Goal: Find specific page/section: Find specific page/section

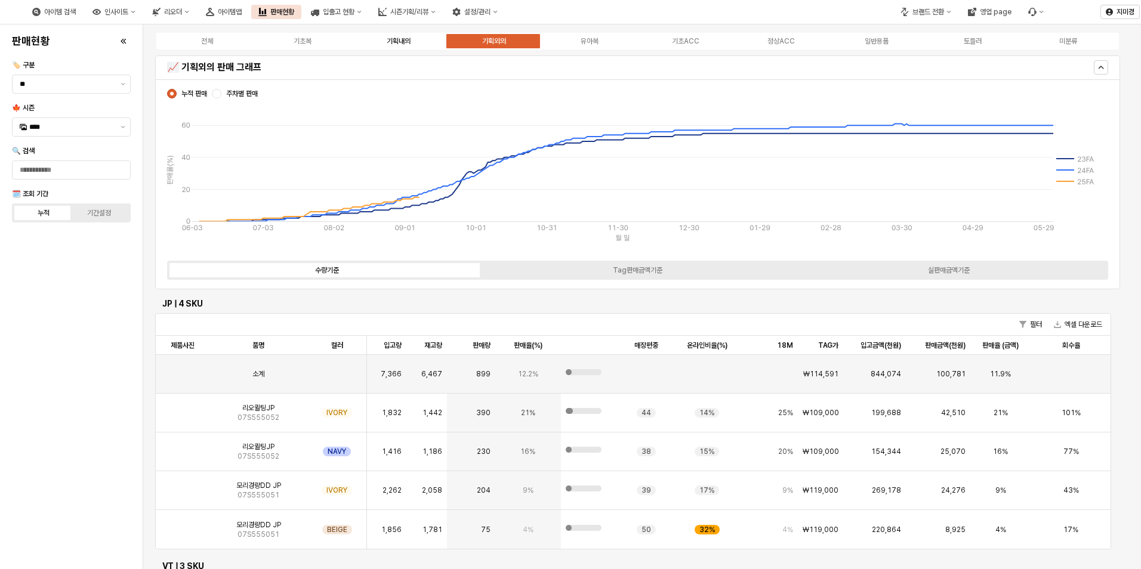
scroll to position [21, 0]
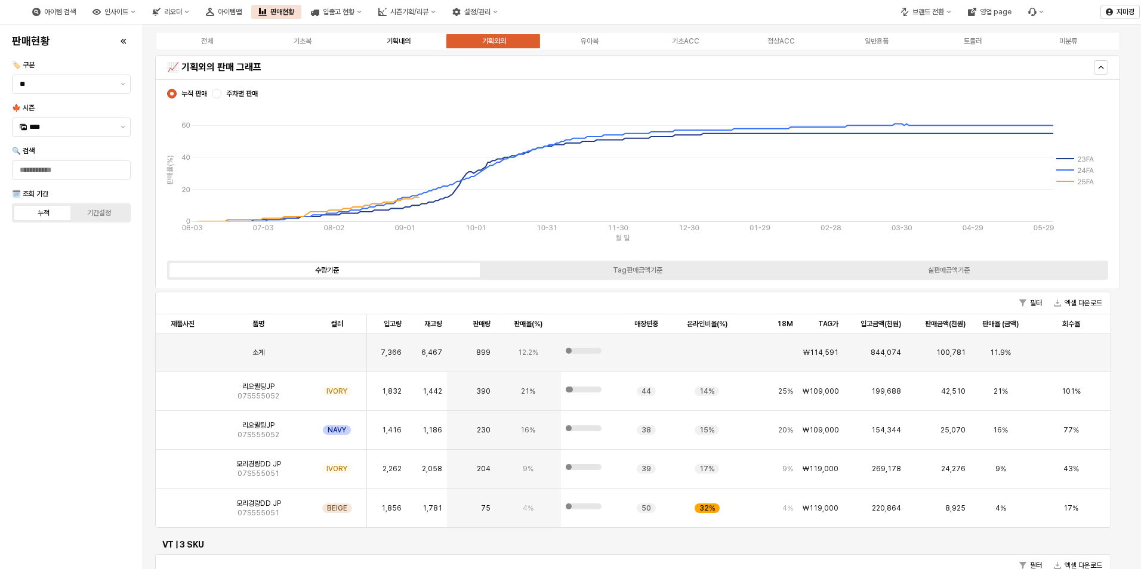
click at [393, 43] on div "기획내의" at bounding box center [399, 41] width 24 height 8
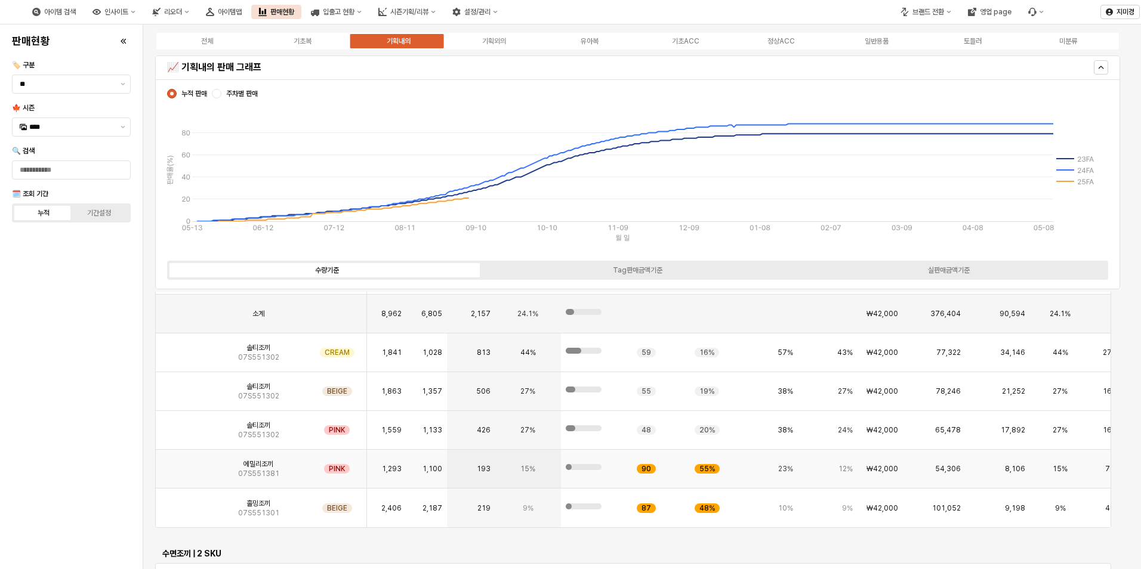
scroll to position [1045, 0]
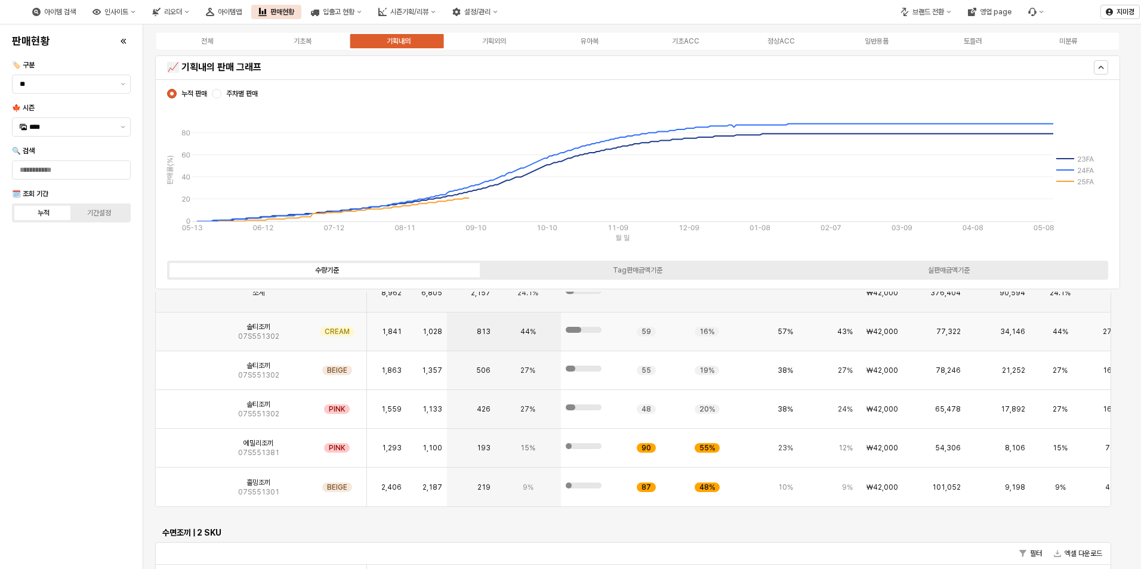
click at [183, 327] on img "App Frame" at bounding box center [183, 327] width 0 height 0
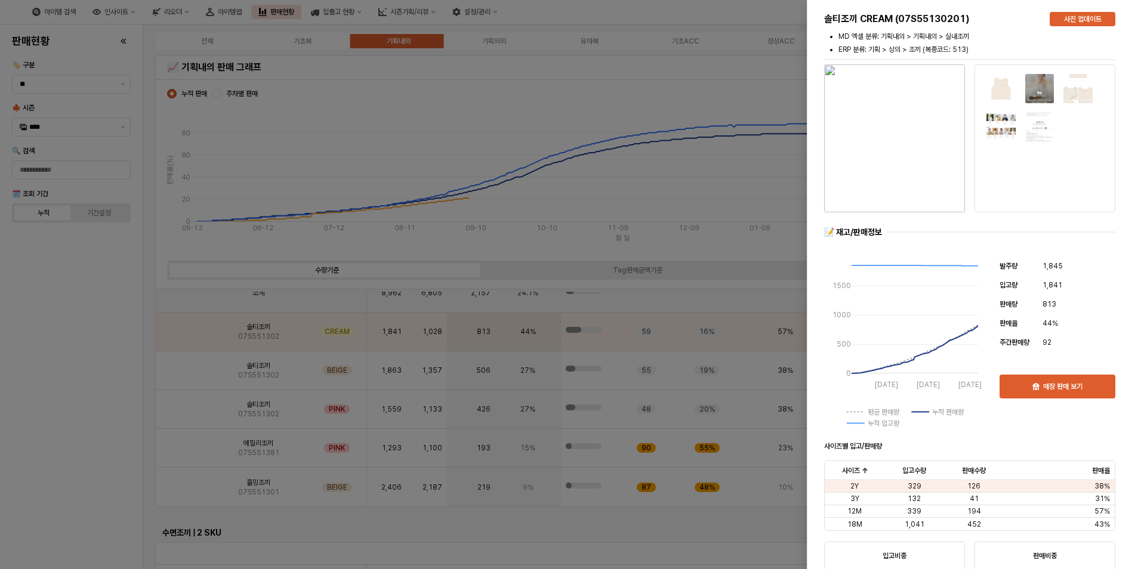
click at [74, 393] on div at bounding box center [570, 284] width 1141 height 569
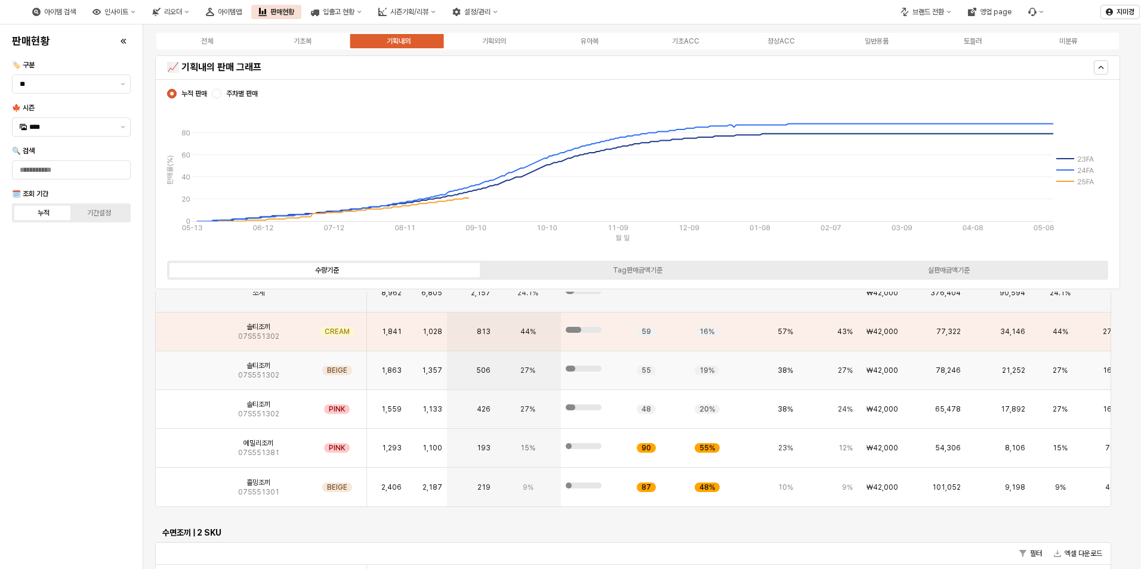
click at [198, 371] on div "App Frame" at bounding box center [183, 370] width 54 height 39
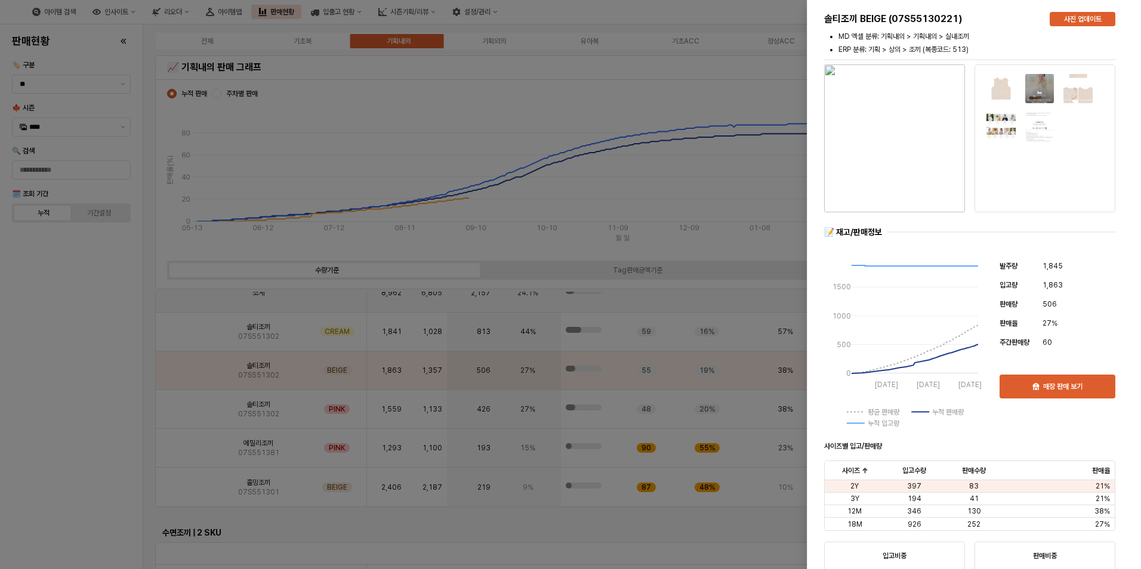
click at [81, 410] on div at bounding box center [570, 284] width 1141 height 569
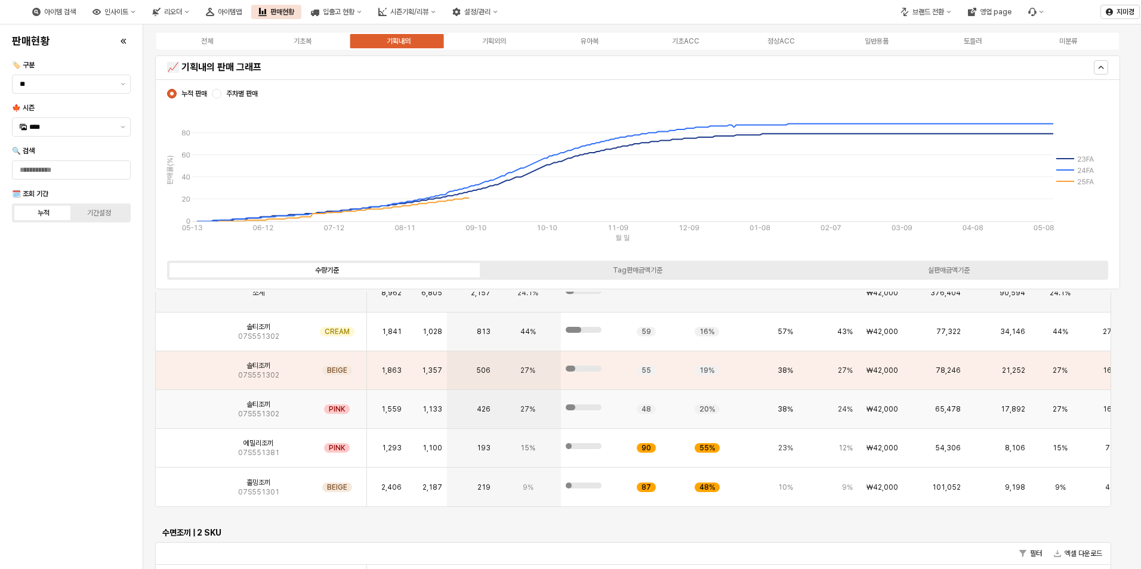
click at [183, 405] on img "App Frame" at bounding box center [183, 405] width 0 height 0
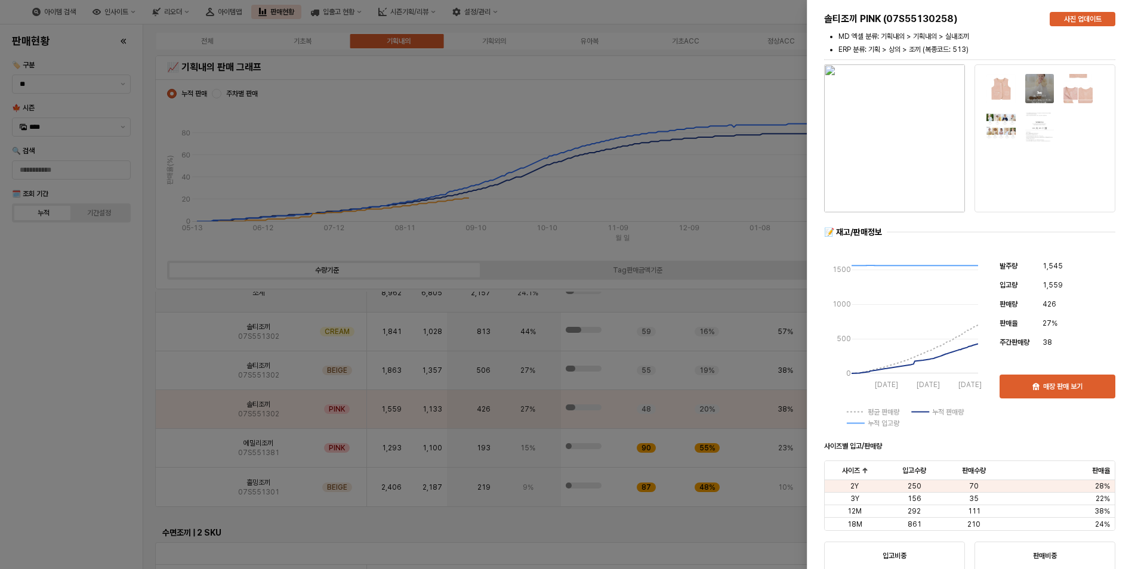
click at [111, 428] on div at bounding box center [570, 284] width 1141 height 569
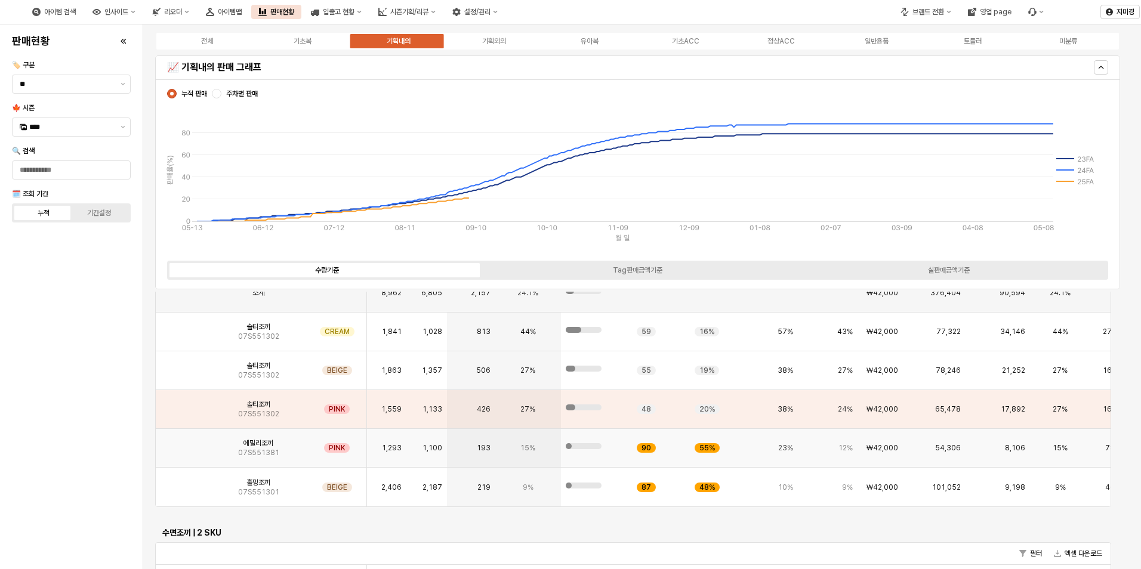
click at [183, 443] on img "App Frame" at bounding box center [183, 443] width 0 height 0
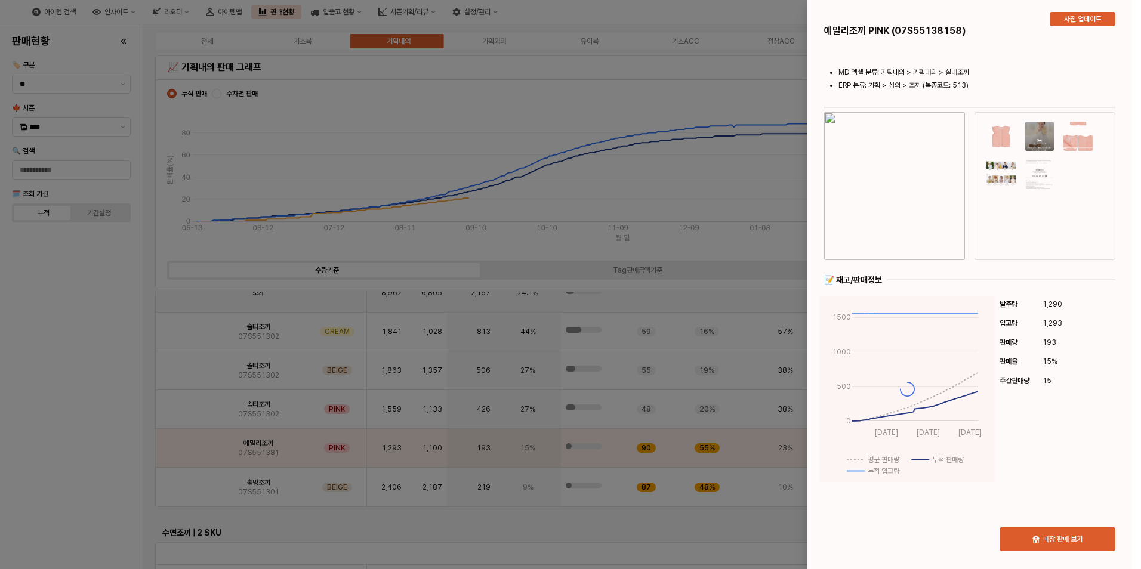
click at [118, 419] on div at bounding box center [570, 284] width 1141 height 569
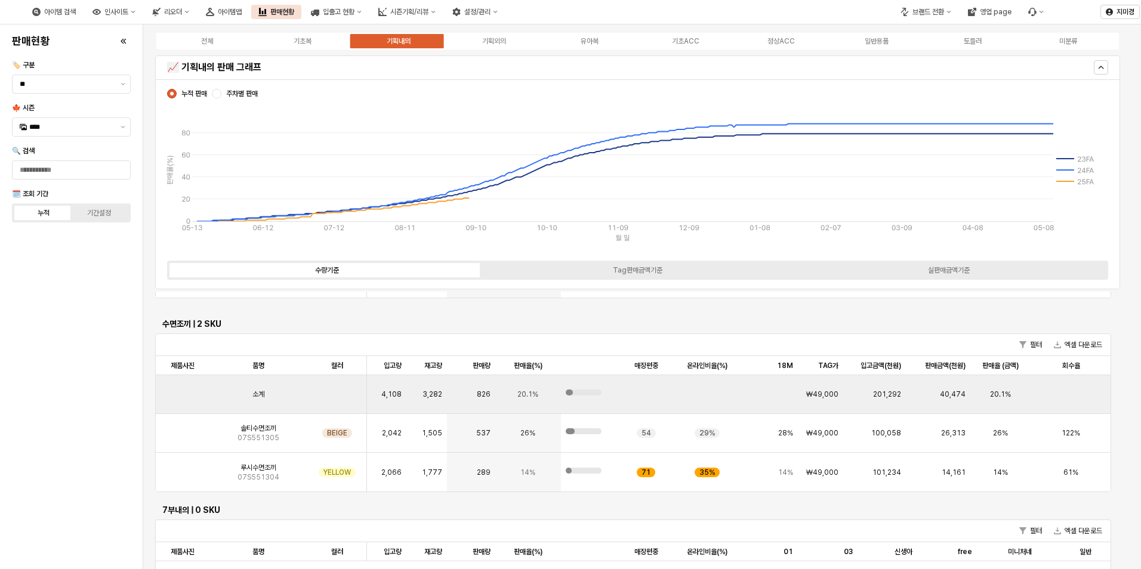
scroll to position [1284, 0]
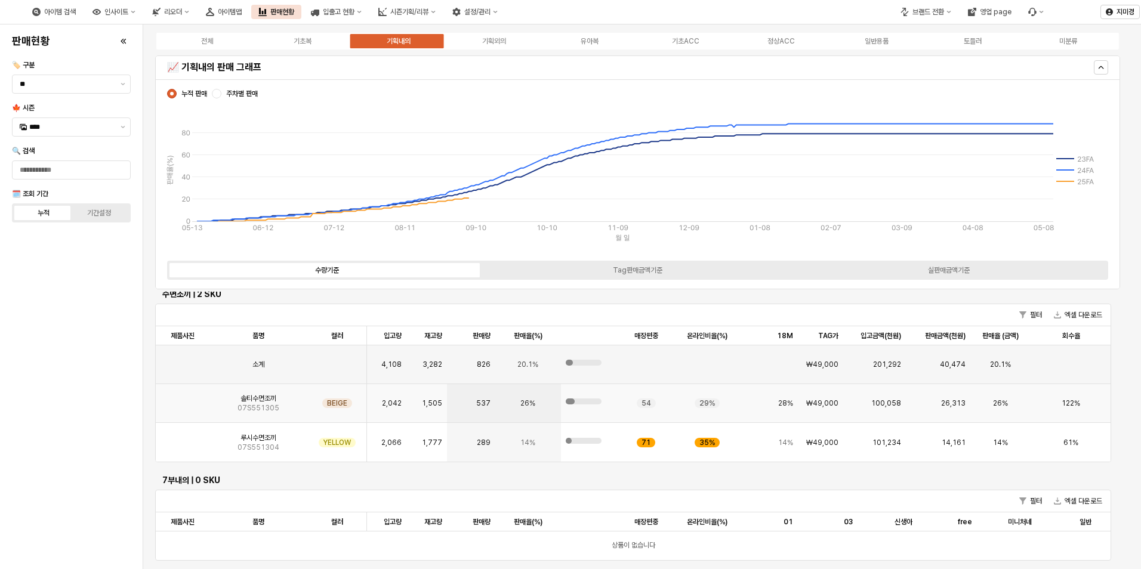
click at [183, 399] on img "App Frame" at bounding box center [183, 399] width 0 height 0
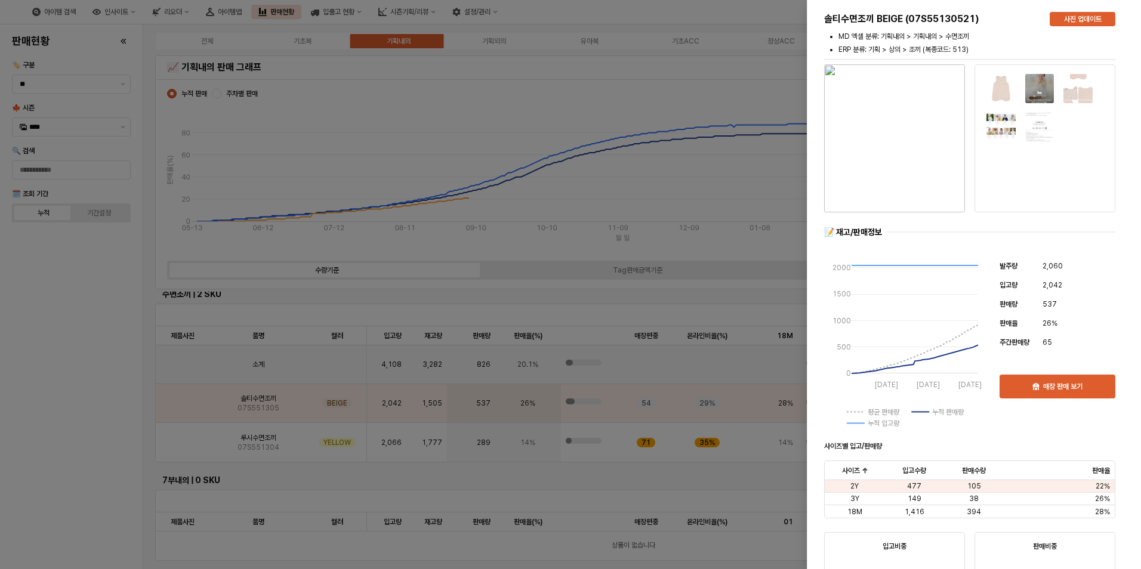
click at [100, 443] on div at bounding box center [570, 284] width 1141 height 569
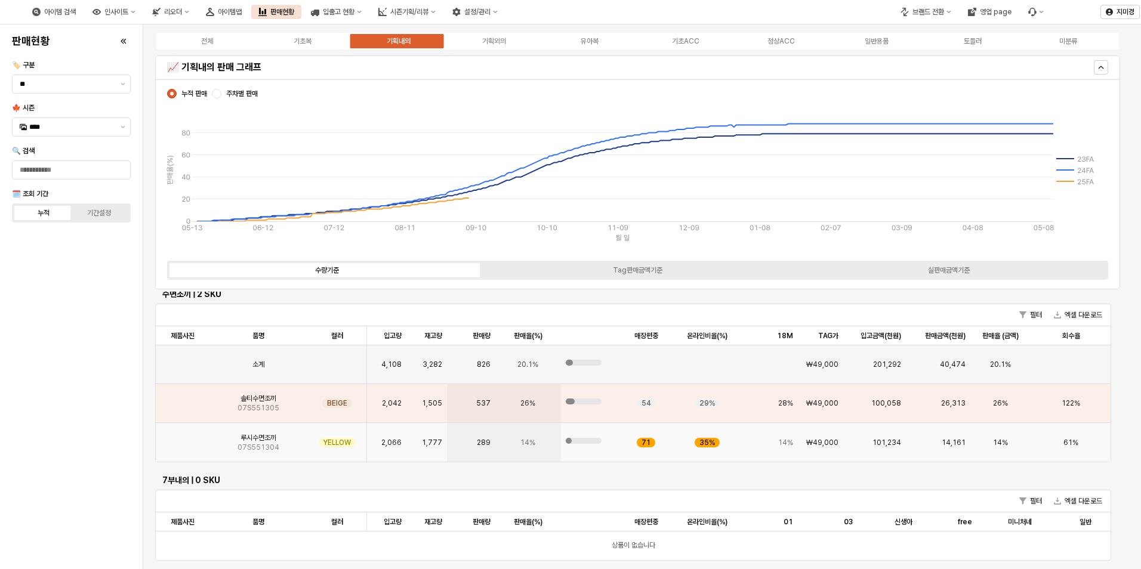
click at [183, 438] on img "App Frame" at bounding box center [183, 438] width 0 height 0
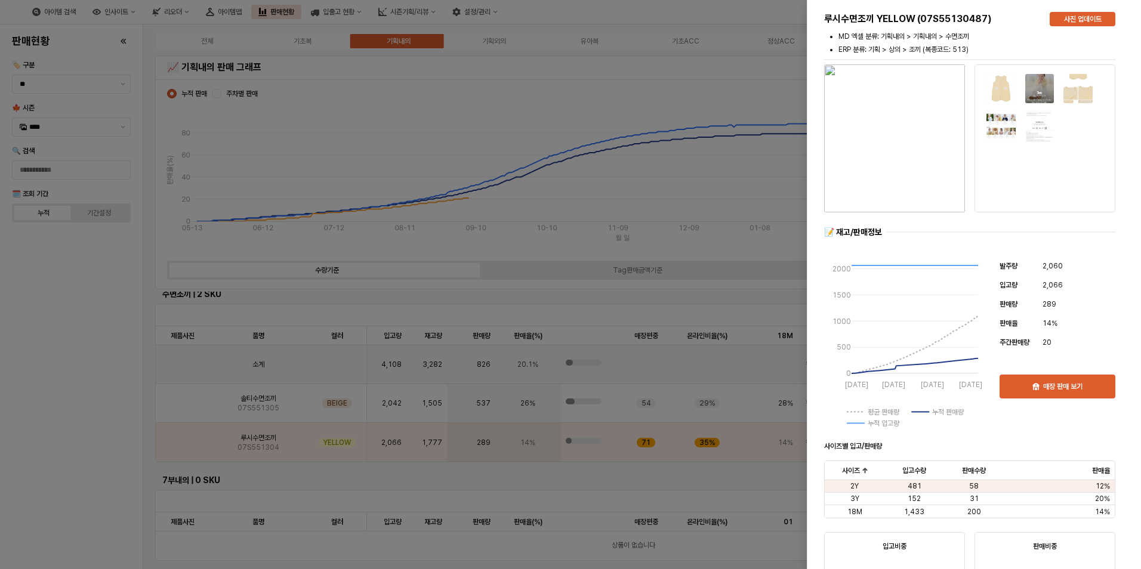
click at [110, 467] on div at bounding box center [570, 284] width 1141 height 569
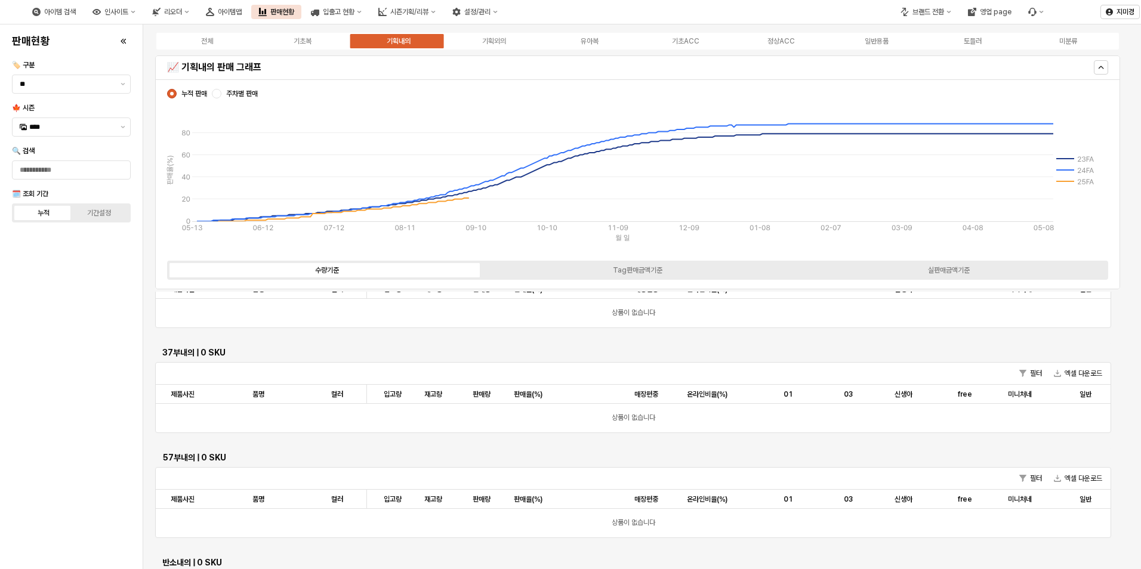
scroll to position [1582, 0]
